Goal: Task Accomplishment & Management: Manage account settings

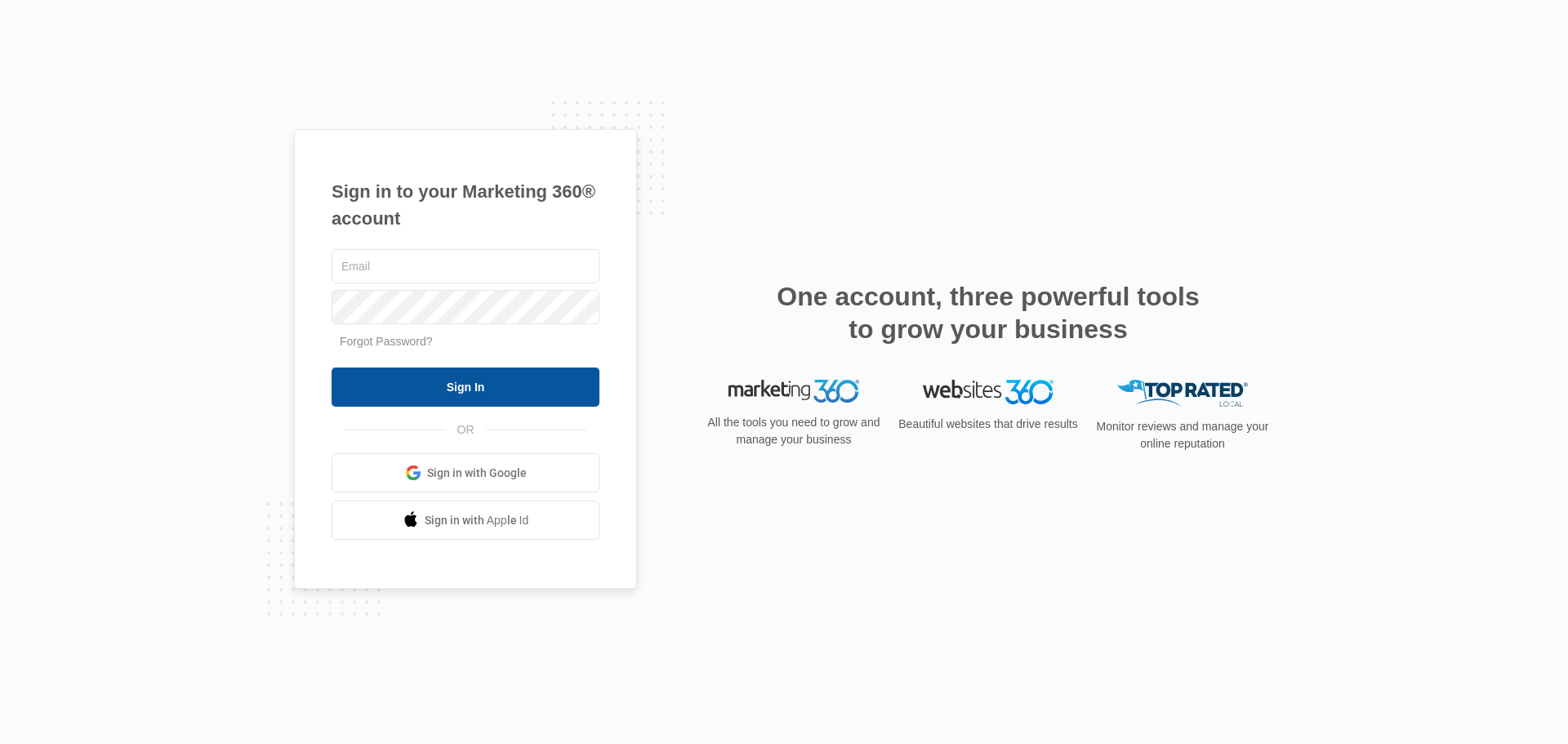
type input "[PERSON_NAME][EMAIL_ADDRESS][DOMAIN_NAME]"
click at [437, 387] on input "Sign In" at bounding box center [466, 386] width 268 height 39
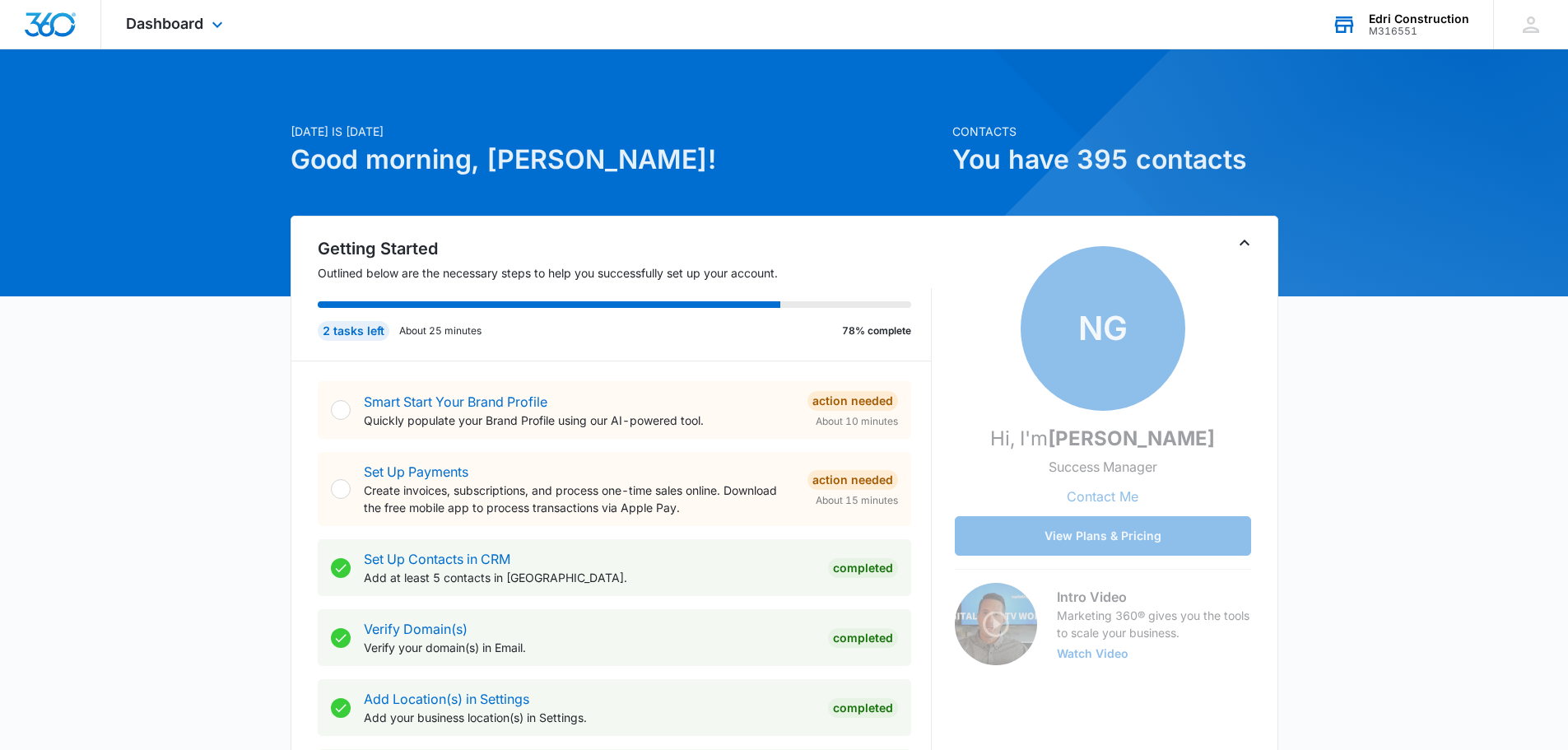
click at [1406, 21] on div "Edri Construction" at bounding box center [1419, 19] width 100 height 13
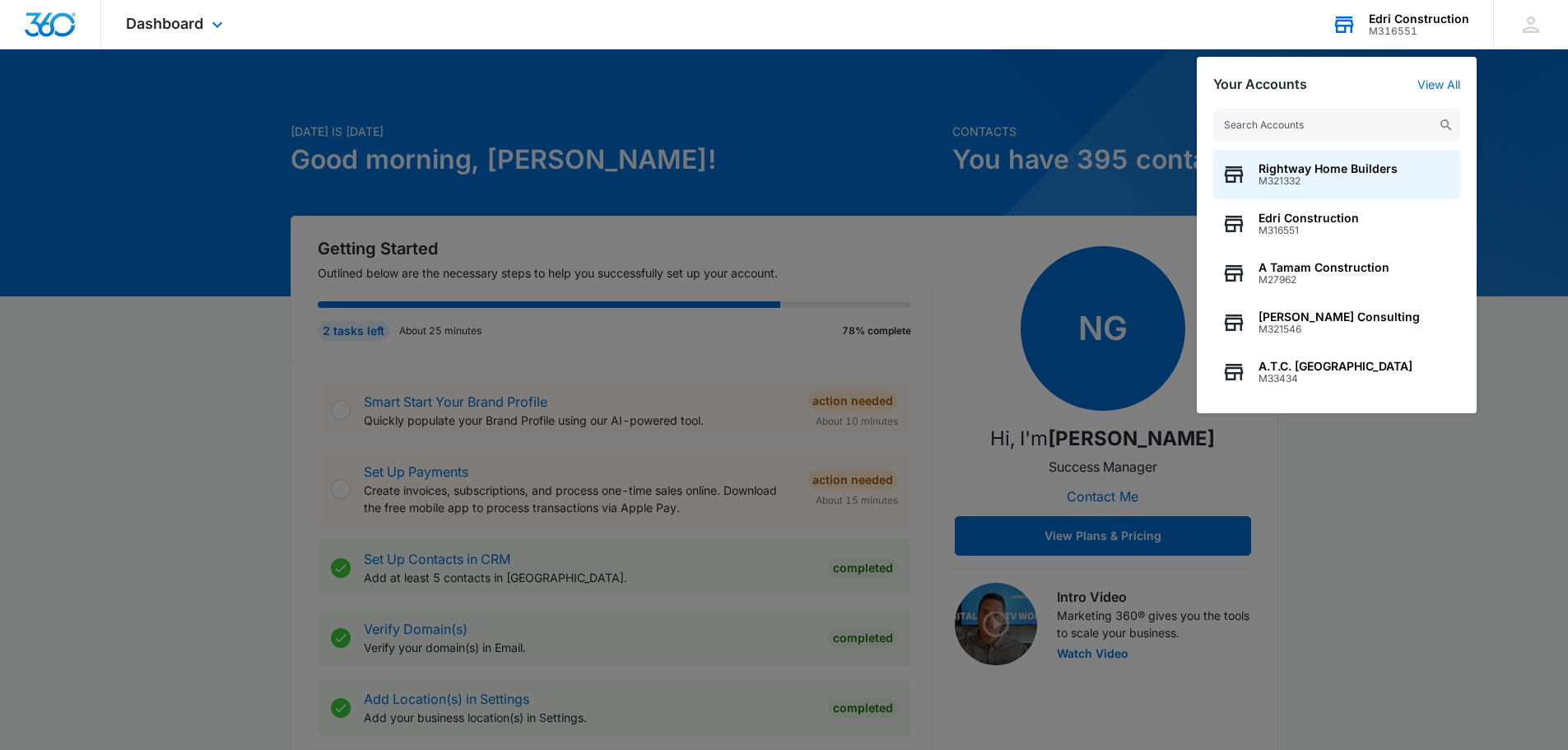
click at [1406, 21] on div "Edri Construction" at bounding box center [1419, 19] width 100 height 13
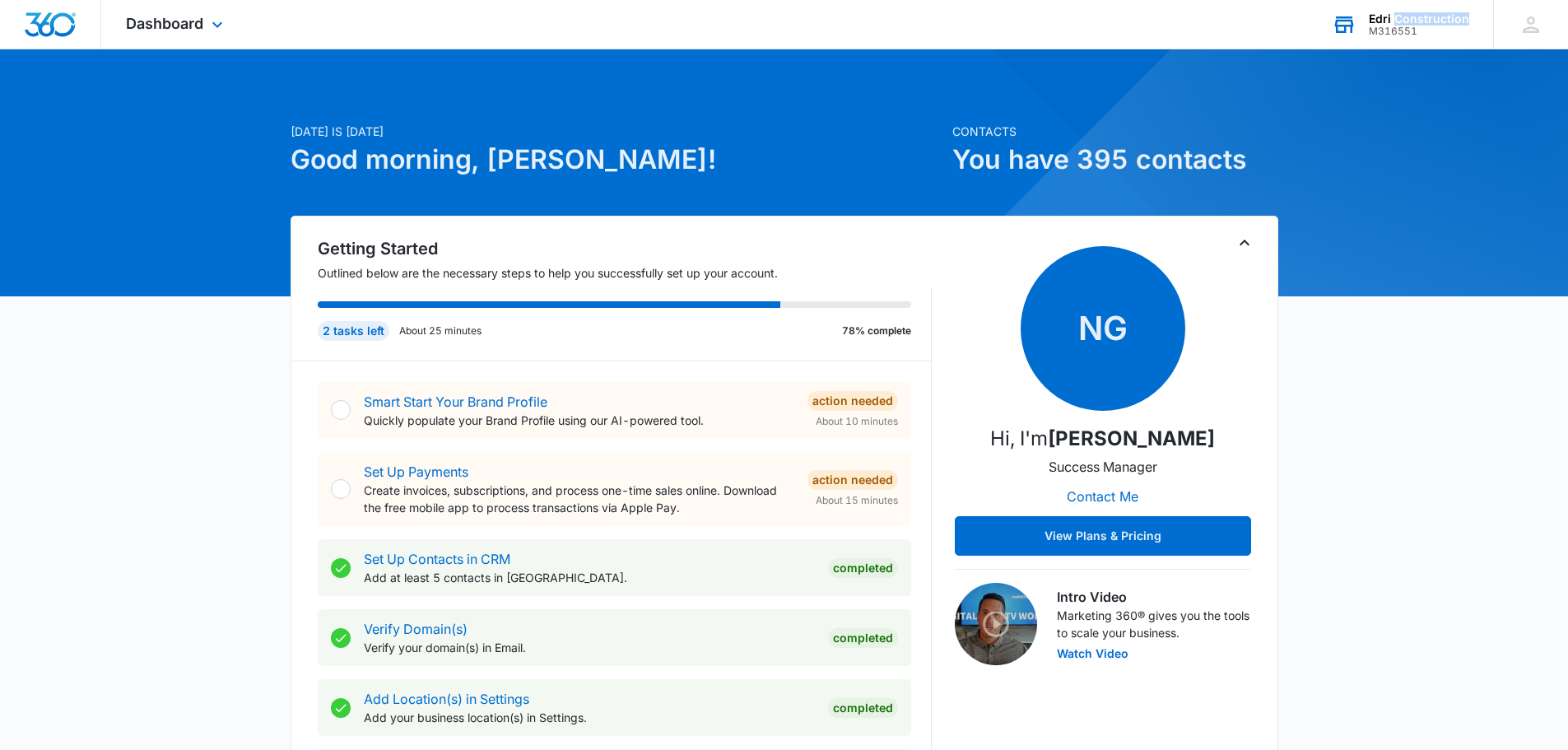
click at [1406, 21] on div "Edri Construction" at bounding box center [1419, 19] width 100 height 13
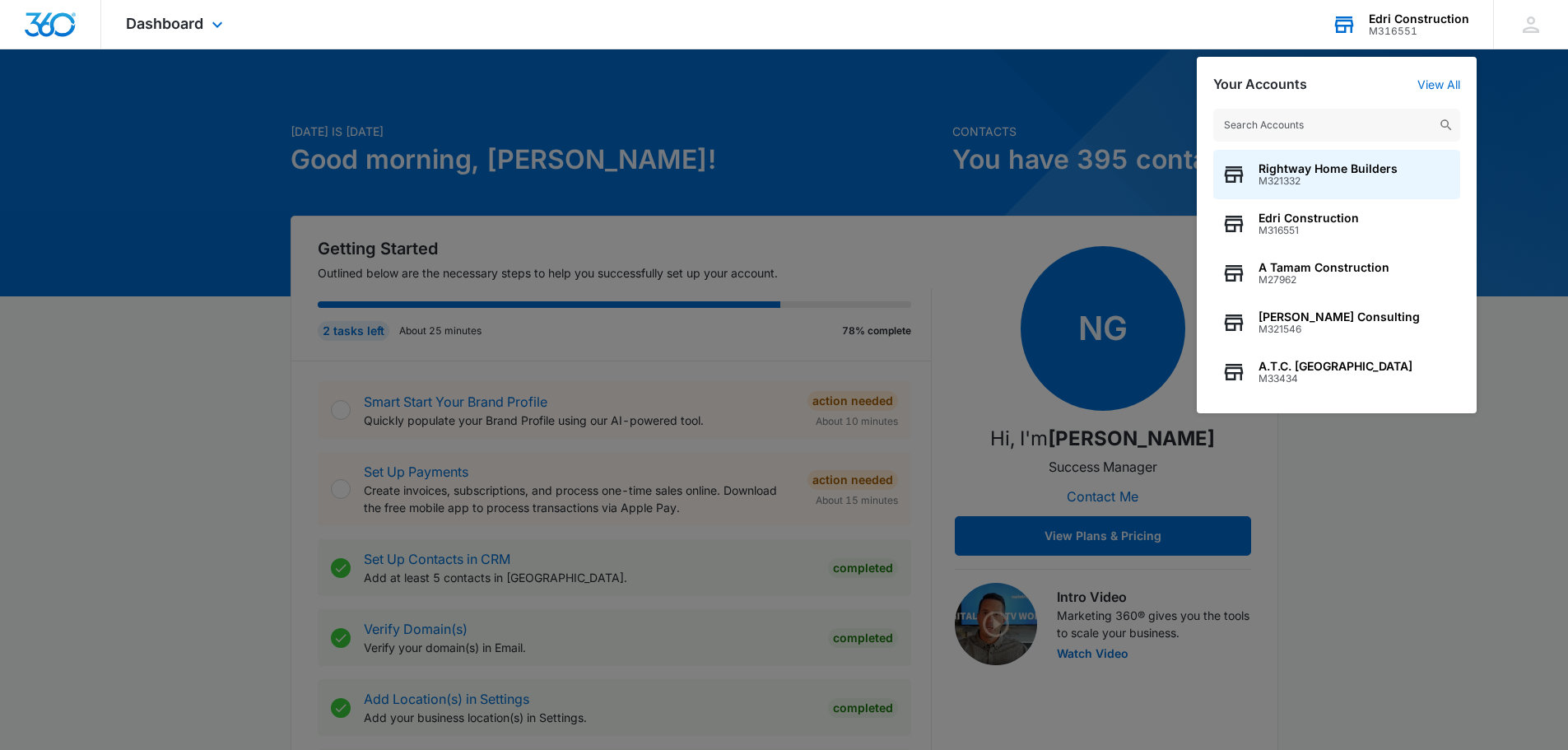
click at [1406, 21] on div "Edri Construction" at bounding box center [1419, 19] width 100 height 13
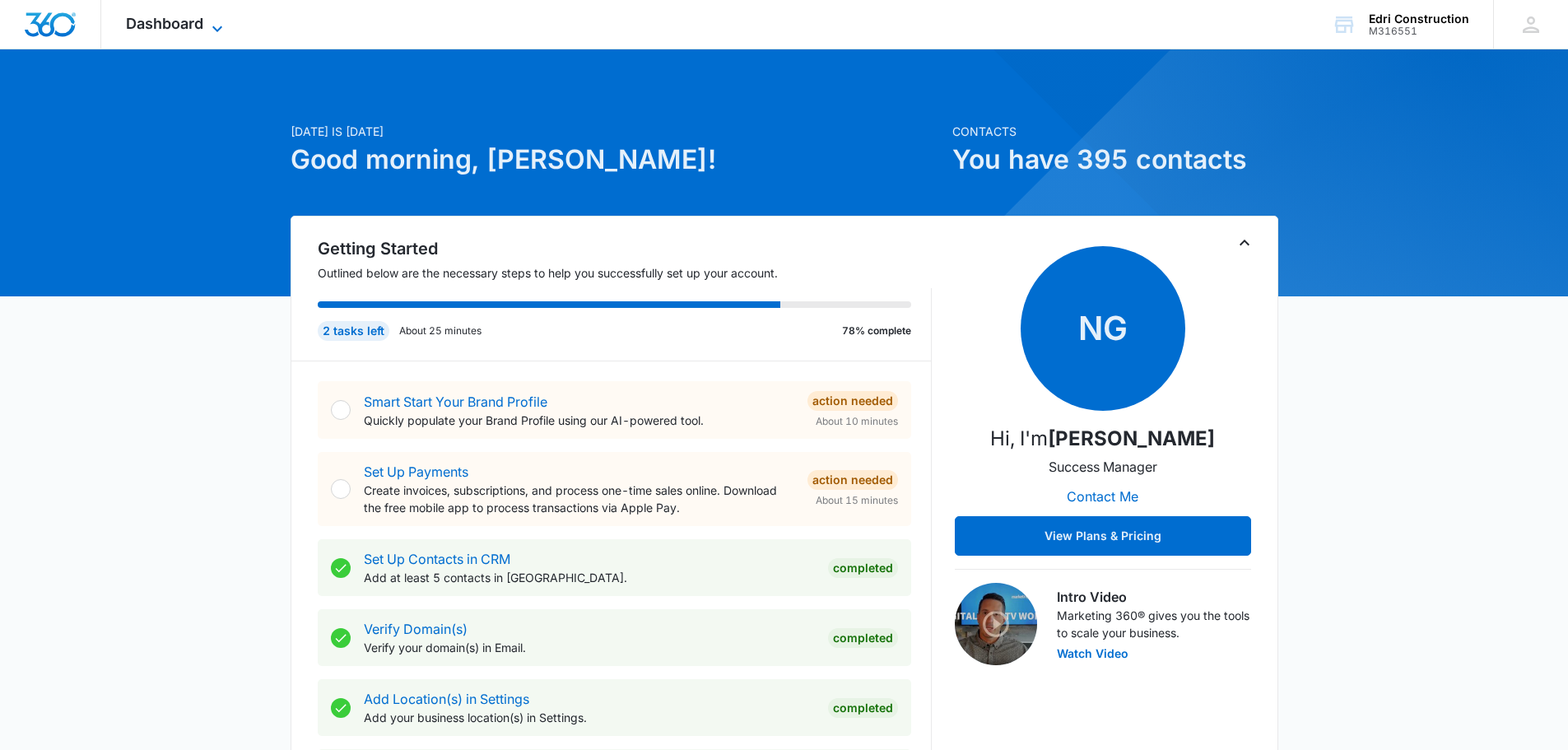
click at [199, 31] on span "Dashboard" at bounding box center [165, 23] width 77 height 17
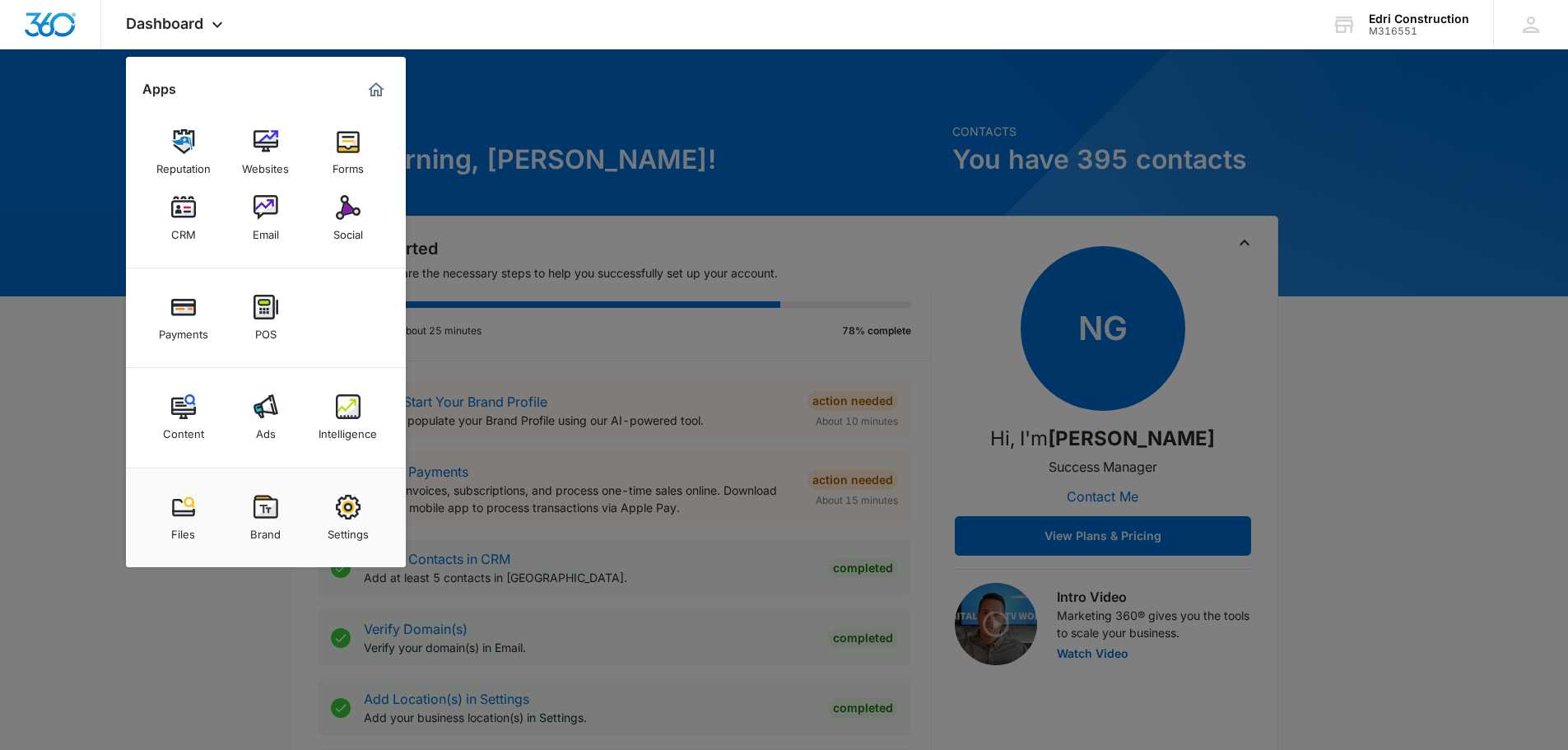
click at [340, 215] on img at bounding box center [348, 207] width 25 height 25
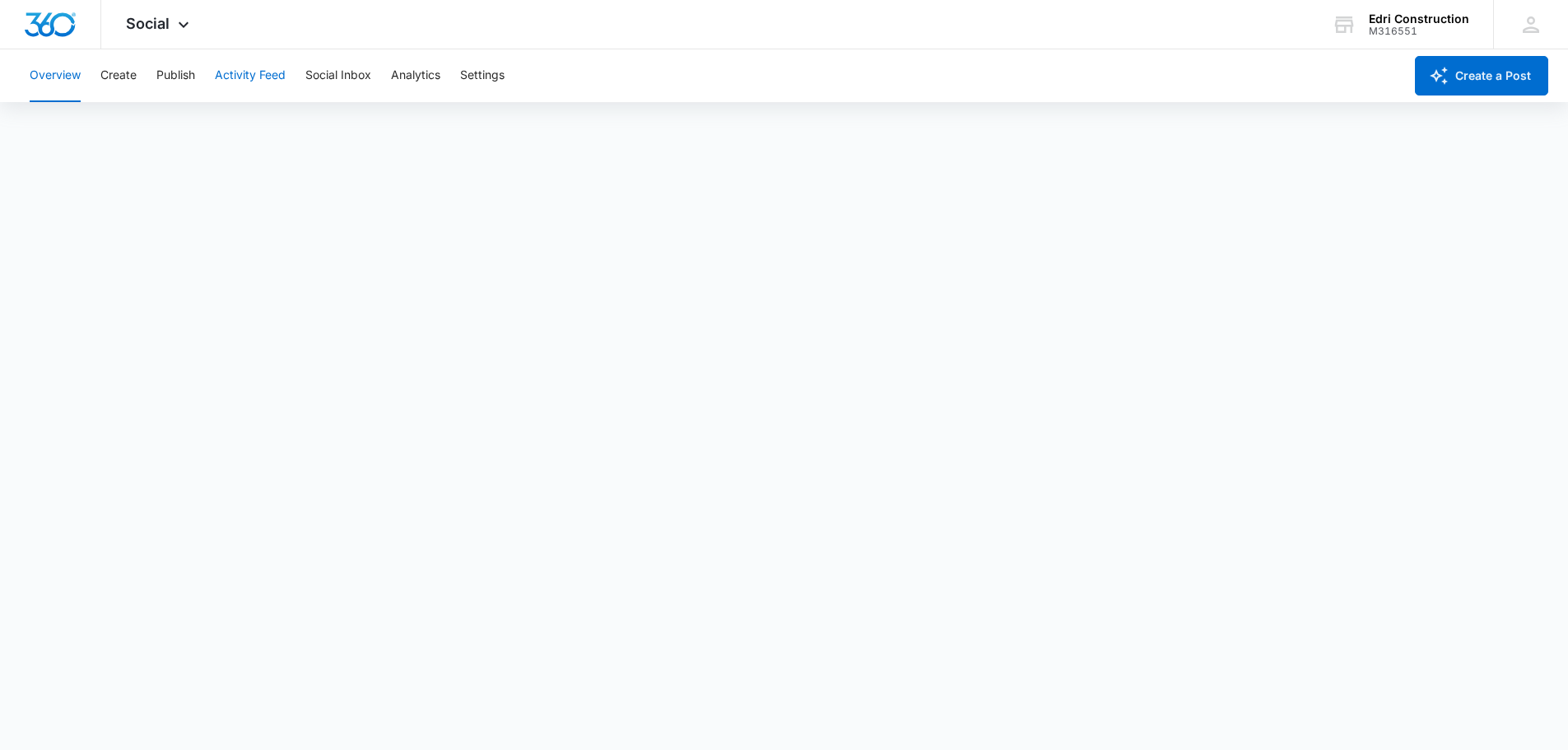
click at [243, 76] on button "Activity Feed" at bounding box center [250, 75] width 70 height 53
click at [171, 79] on button "Publish" at bounding box center [175, 75] width 39 height 53
click at [67, 124] on button "Calendar" at bounding box center [54, 126] width 48 height 46
click at [247, 67] on button "Activity Feed" at bounding box center [250, 75] width 70 height 53
click at [355, 81] on button "Social Inbox" at bounding box center [338, 75] width 66 height 53
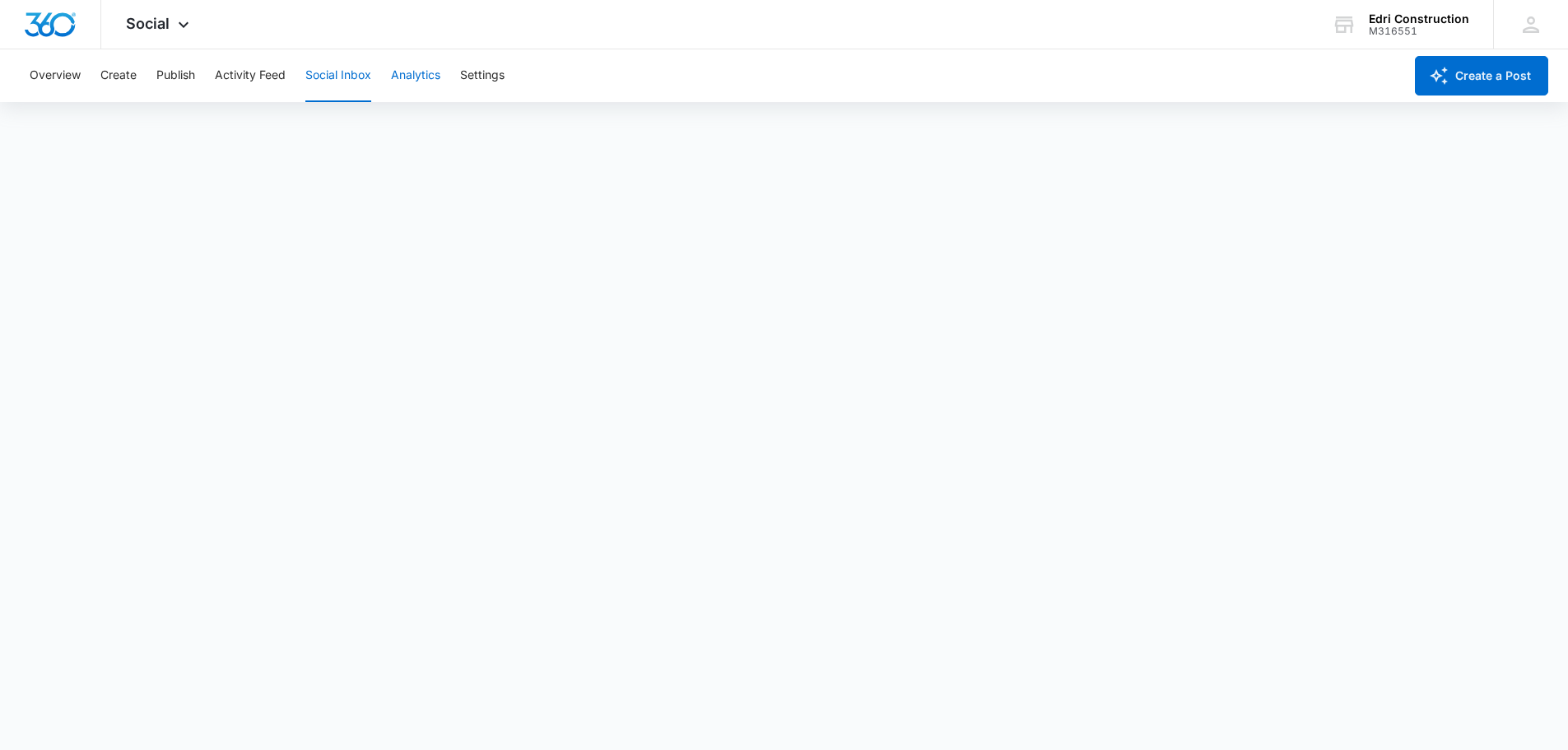
click at [409, 81] on button "Analytics" at bounding box center [415, 75] width 49 height 53
